Goal: Find specific page/section: Find specific page/section

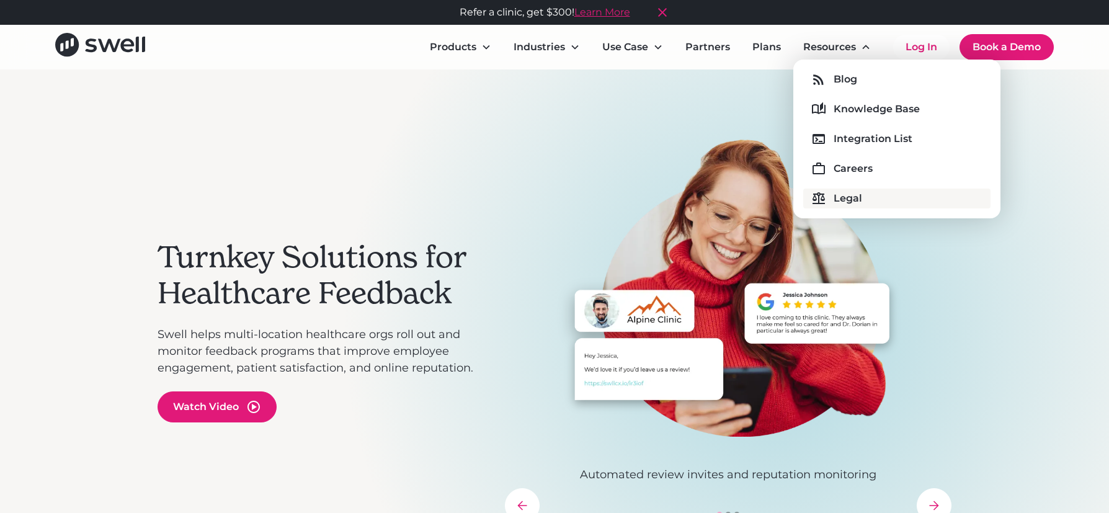
click at [861, 204] on link "Legal" at bounding box center [896, 199] width 187 height 20
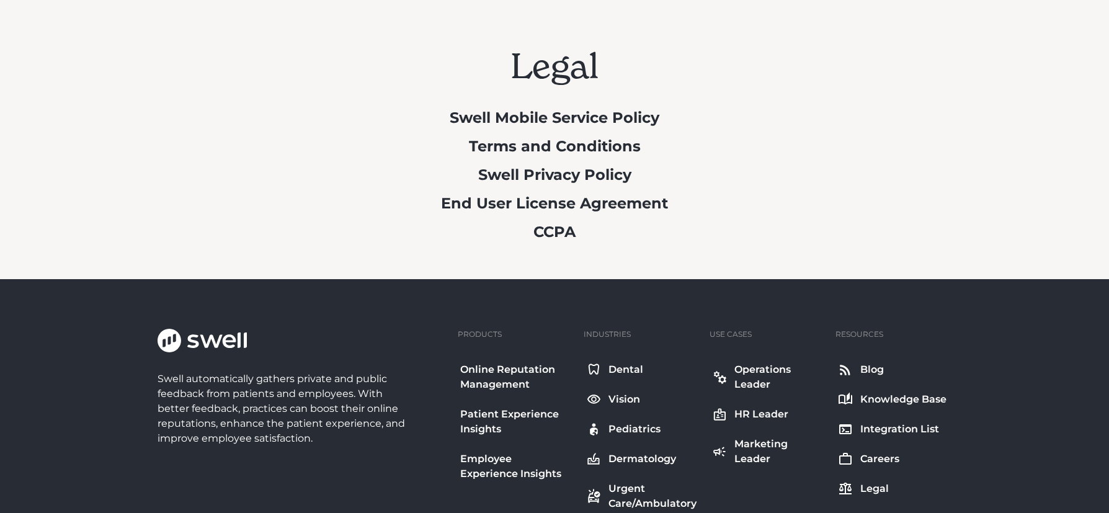
scroll to position [104, 0]
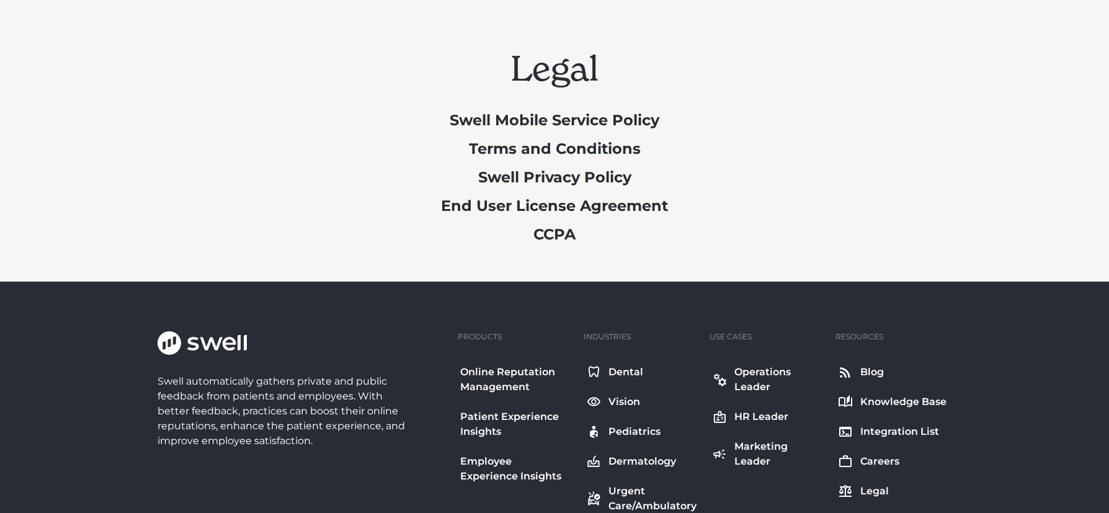
click at [248, 186] on div "Legal Swell Mobile Service Policy Terms and Conditions Swell Privacy Policy End…" at bounding box center [555, 150] width 804 height 204
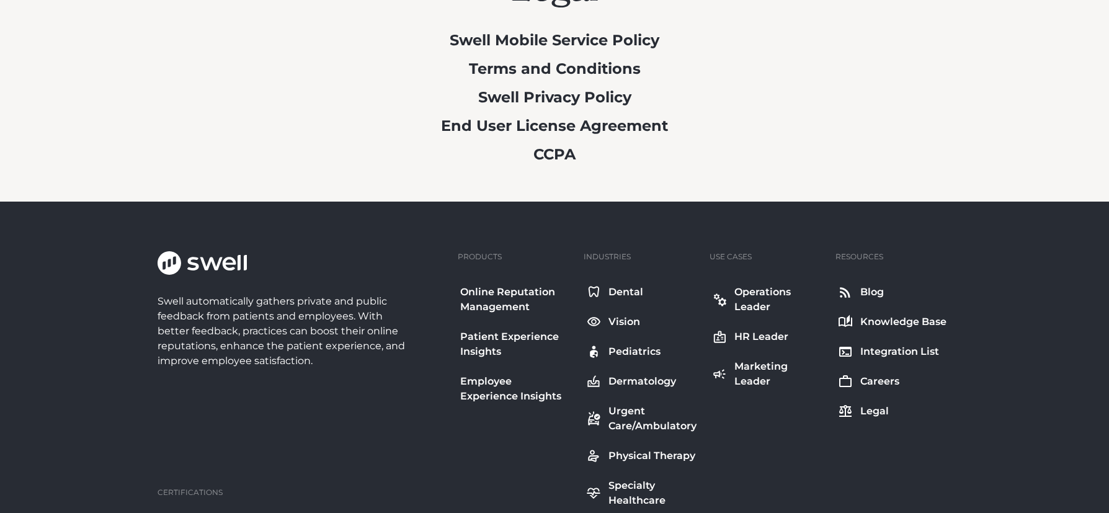
scroll to position [182, 0]
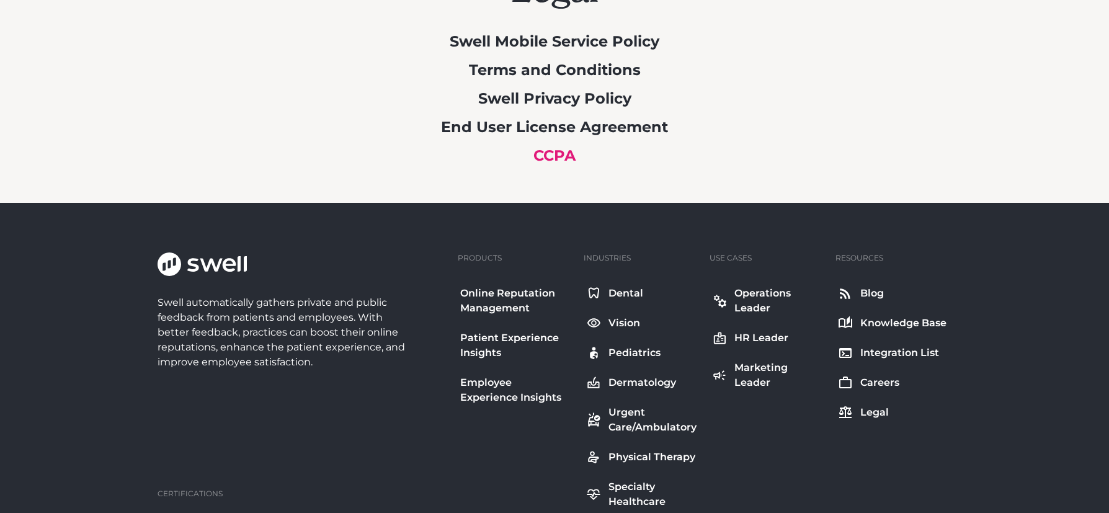
click at [563, 158] on link "CCPA" at bounding box center [555, 155] width 42 height 18
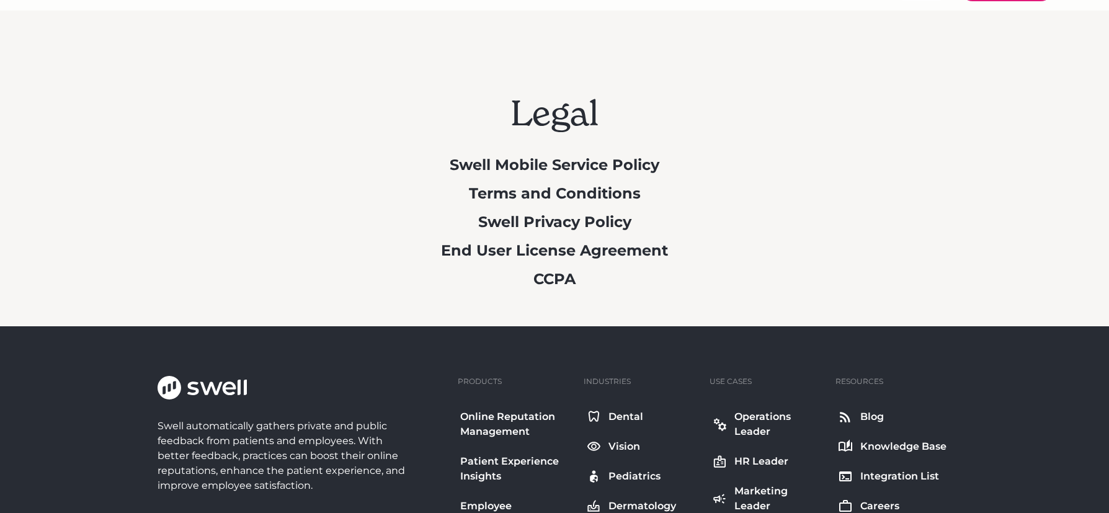
scroll to position [0, 0]
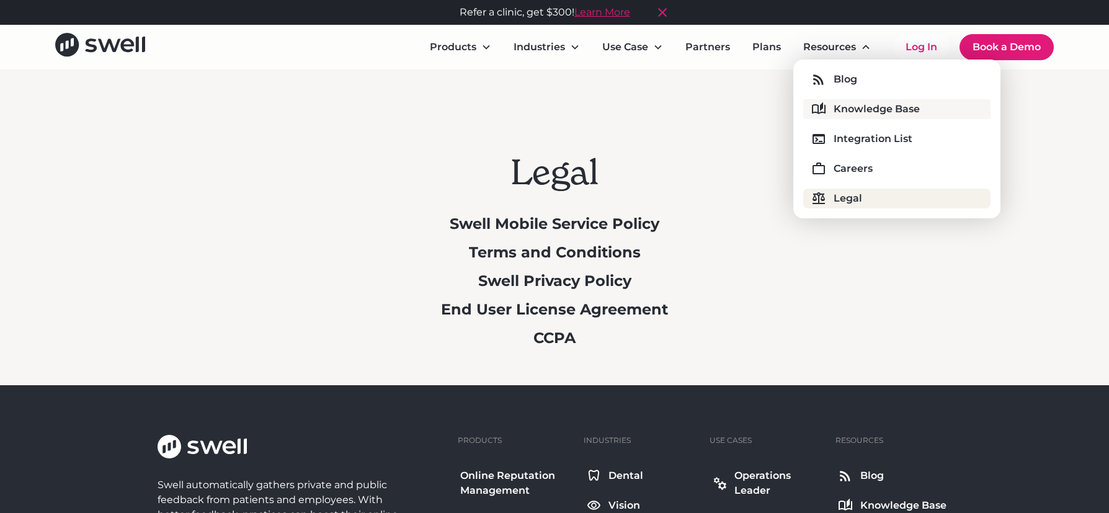
click at [862, 102] on div "Knowledge Base" at bounding box center [877, 109] width 86 height 15
click at [705, 47] on link "Partners" at bounding box center [708, 47] width 65 height 25
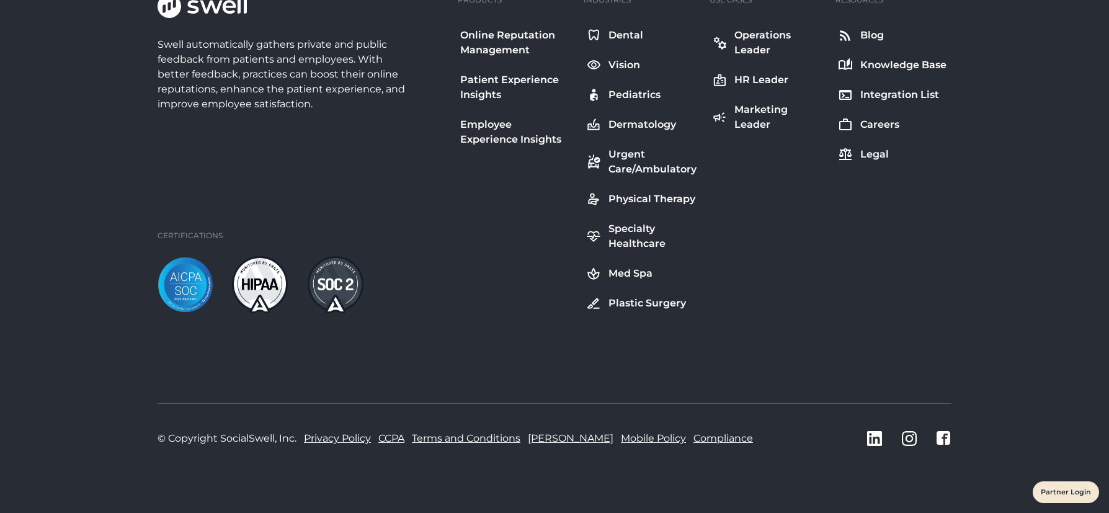
scroll to position [939, 0]
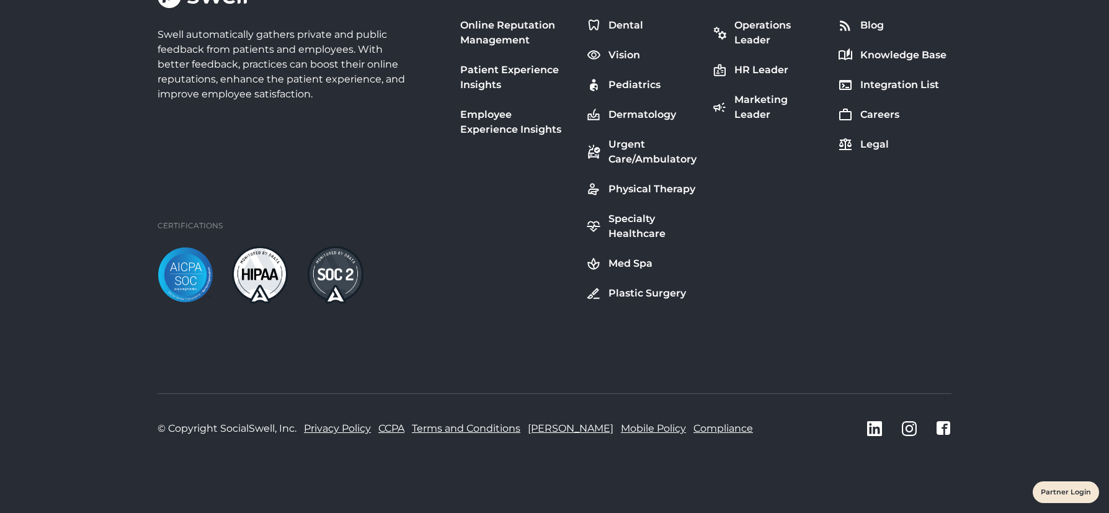
click at [694, 429] on link "Compliance" at bounding box center [724, 428] width 60 height 15
